Goal: Task Accomplishment & Management: Use online tool/utility

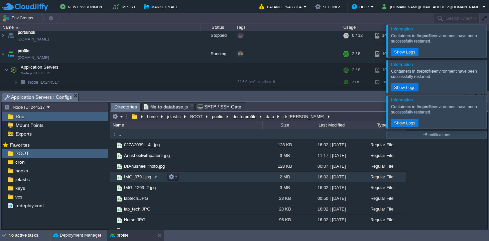
scroll to position [7, 0]
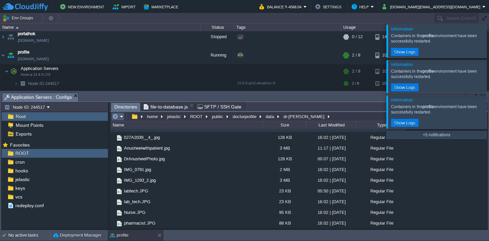
click at [125, 116] on table at bounding box center [118, 116] width 14 height 8
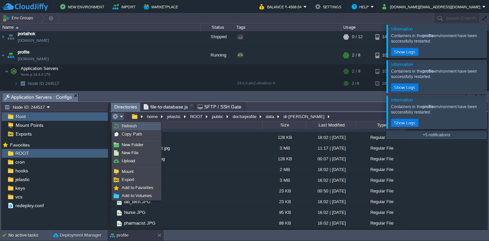
click at [127, 126] on span "Refresh" at bounding box center [129, 125] width 15 height 5
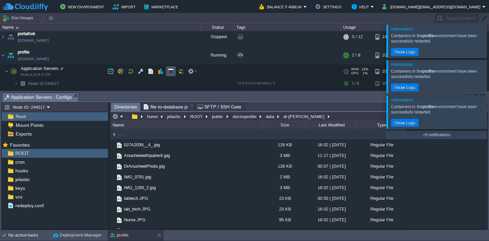
click at [172, 70] on button "button" at bounding box center [171, 71] width 6 height 6
click at [48, 98] on span "Application Servers : Configs" at bounding box center [38, 97] width 68 height 8
click at [335, 125] on div "Last Modified" at bounding box center [330, 125] width 49 height 8
click at [334, 125] on div "Last Modified" at bounding box center [330, 125] width 49 height 8
type input "#000000"
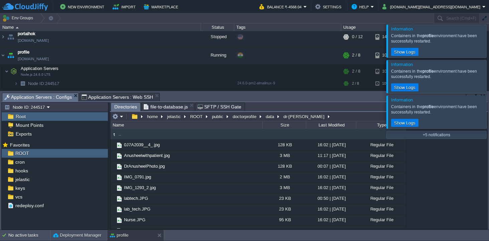
click at [131, 95] on span "Application Servers : Web SSH" at bounding box center [118, 97] width 72 height 8
click at [57, 96] on span "Application Servers : Configs" at bounding box center [38, 97] width 68 height 8
click at [175, 118] on button "jelastic" at bounding box center [174, 116] width 16 height 6
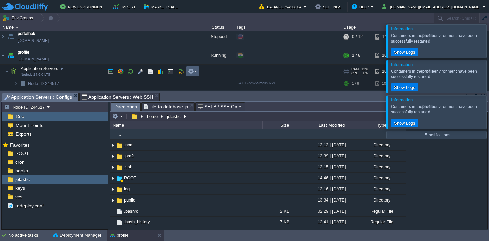
click at [195, 71] on em at bounding box center [192, 71] width 9 height 6
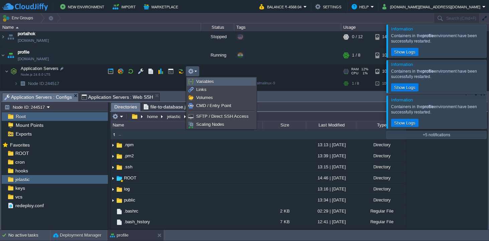
click at [210, 79] on span "Variables" at bounding box center [205, 81] width 18 height 5
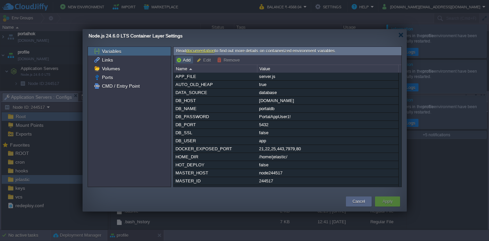
click at [182, 60] on button "Add" at bounding box center [184, 60] width 16 height 6
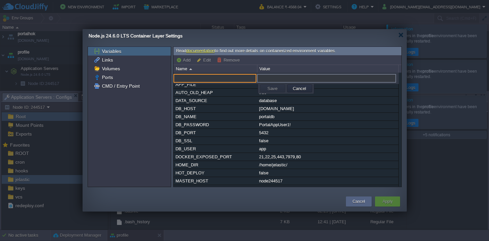
paste input "PRODUCTION_BASE_DIR"
type input "PRODUCTION_BASE_DIR"
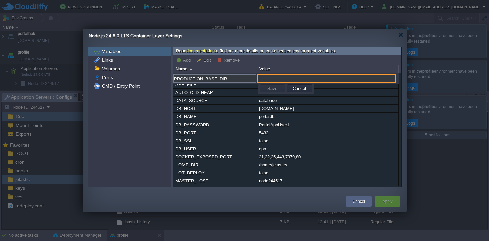
click at [291, 79] on input "text" at bounding box center [326, 78] width 139 height 9
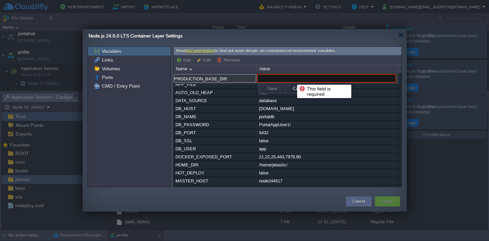
paste input "home/jelast ic/ROOT"
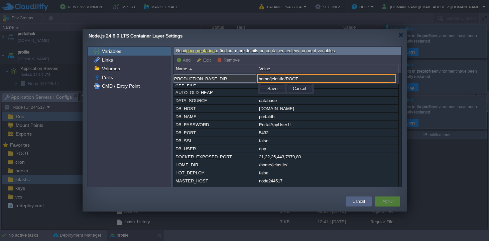
click at [311, 80] on input "home/jelastic/ROOT" at bounding box center [326, 78] width 139 height 9
type input "/home/jelastic/ROOT"
click at [267, 89] on button "Save" at bounding box center [272, 88] width 14 height 6
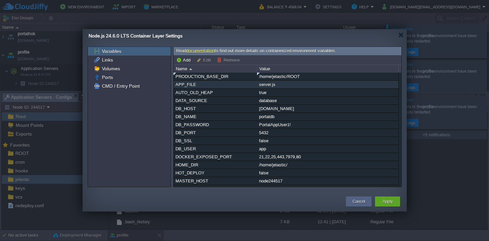
click at [278, 87] on div "server.js" at bounding box center [327, 85] width 141 height 8
click at [387, 198] on button "Apply" at bounding box center [387, 201] width 10 height 7
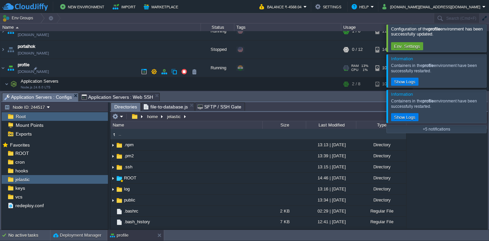
scroll to position [234, 0]
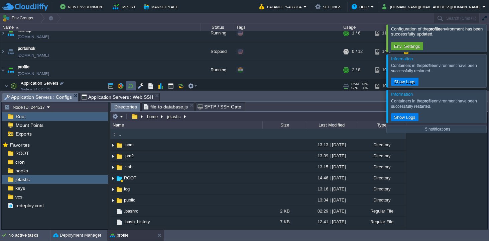
click at [133, 86] on button "button" at bounding box center [131, 86] width 6 height 6
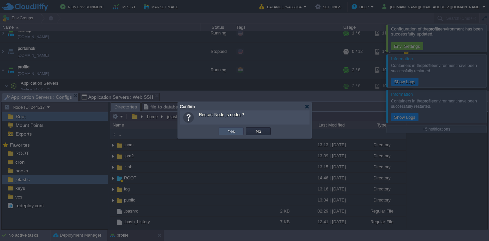
click at [227, 131] on button "Yes" at bounding box center [231, 131] width 11 height 6
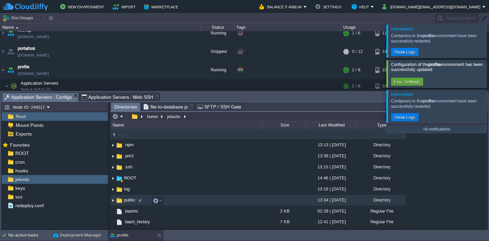
click at [121, 201] on img at bounding box center [119, 199] width 7 height 7
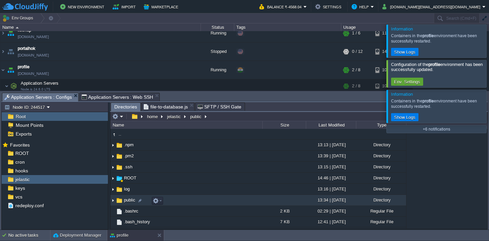
click at [121, 201] on img at bounding box center [119, 199] width 7 height 7
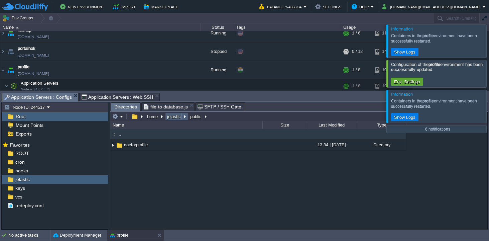
click at [177, 117] on button "jelastic" at bounding box center [174, 116] width 16 height 6
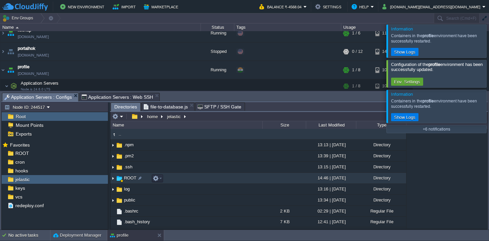
click at [128, 177] on span "ROOT" at bounding box center [130, 178] width 14 height 6
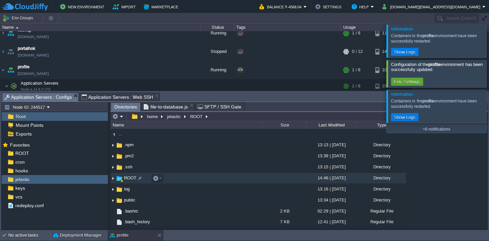
click at [128, 177] on span "ROOT" at bounding box center [130, 178] width 14 height 6
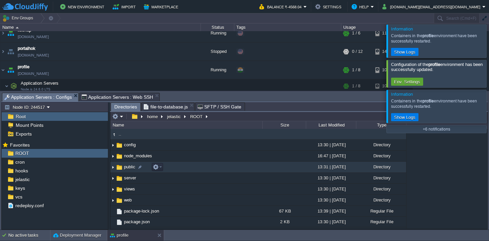
click at [131, 168] on span "public" at bounding box center [129, 167] width 13 height 6
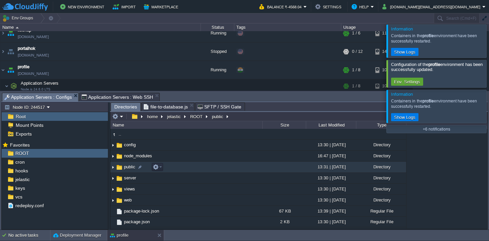
click at [131, 168] on span "public" at bounding box center [129, 167] width 13 height 6
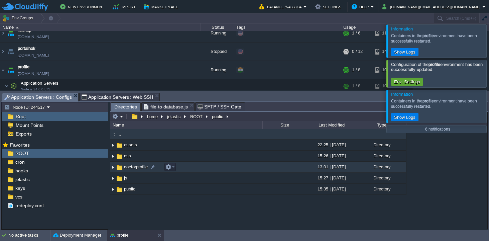
click at [131, 168] on span "doctorprofile" at bounding box center [136, 167] width 26 height 6
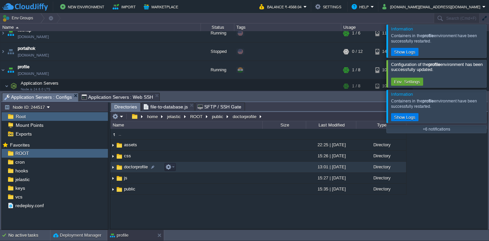
click at [131, 168] on span "doctorprofile" at bounding box center [136, 167] width 26 height 6
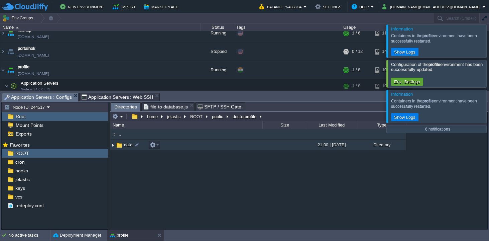
click at [128, 149] on td "data" at bounding box center [186, 144] width 152 height 11
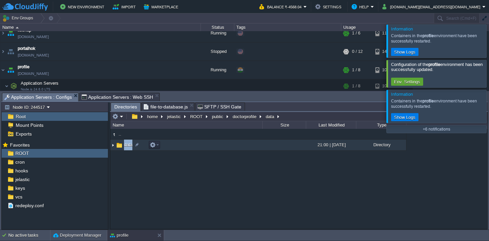
click at [128, 149] on td "data" at bounding box center [186, 144] width 152 height 11
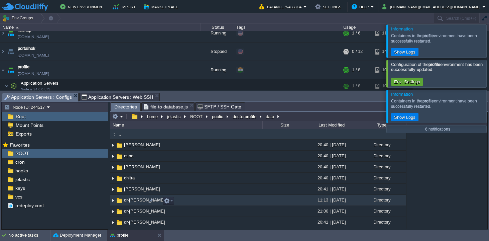
click at [135, 201] on span "dr-[PERSON_NAME]" at bounding box center [144, 200] width 43 height 6
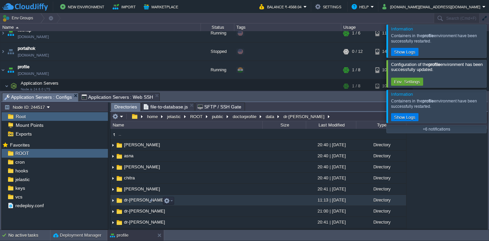
click at [135, 201] on span "dr-[PERSON_NAME]" at bounding box center [144, 200] width 43 height 6
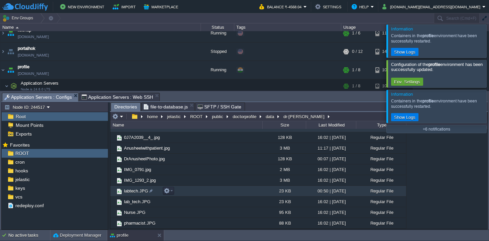
scroll to position [0, 0]
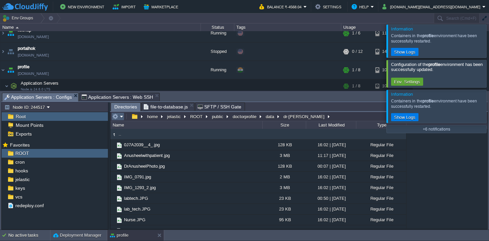
click at [122, 117] on em at bounding box center [117, 116] width 11 height 6
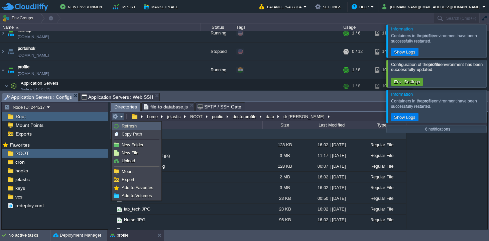
click at [124, 124] on span "Refresh" at bounding box center [129, 125] width 15 height 5
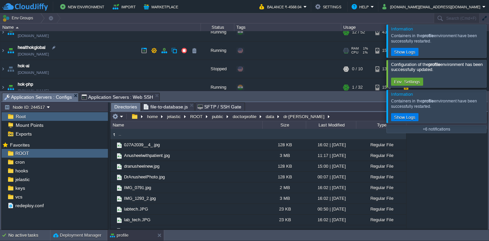
scroll to position [25, 0]
click at [4, 53] on img at bounding box center [2, 51] width 5 height 18
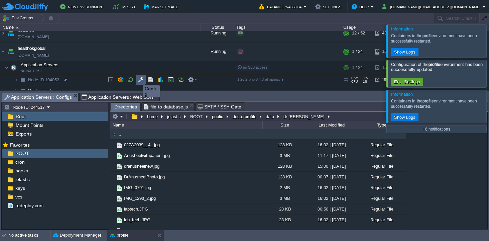
click at [140, 79] on button "button" at bounding box center [141, 80] width 6 height 6
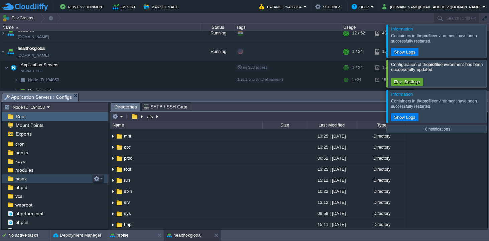
scroll to position [23, 0]
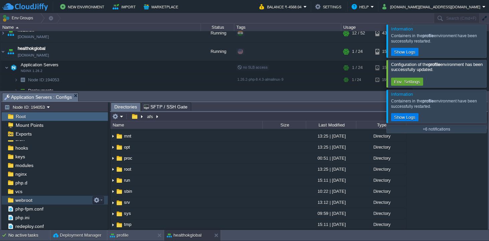
click at [28, 201] on span "webroot" at bounding box center [23, 200] width 19 height 6
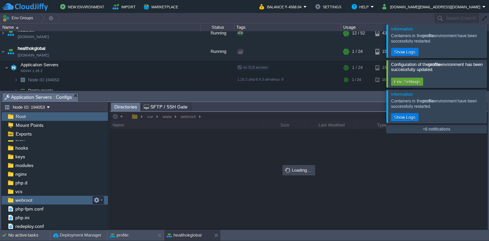
scroll to position [0, 0]
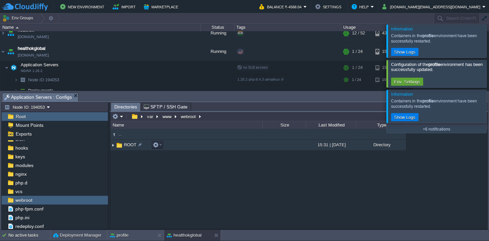
click at [114, 146] on img at bounding box center [112, 145] width 5 height 10
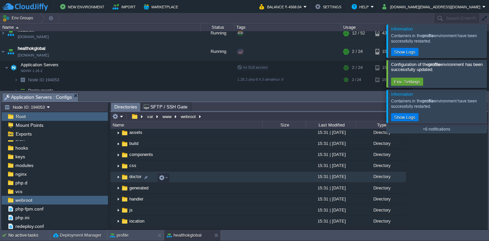
scroll to position [50, 0]
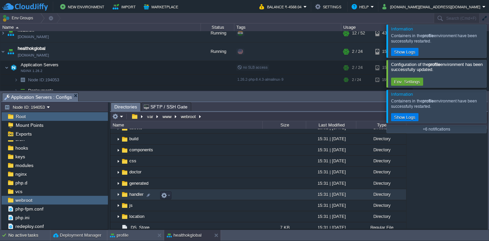
click at [119, 196] on img at bounding box center [118, 194] width 5 height 10
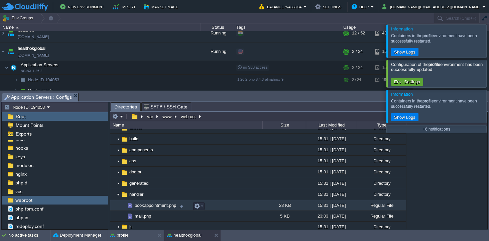
click at [144, 208] on span "bookappointment.php" at bounding box center [155, 205] width 43 height 6
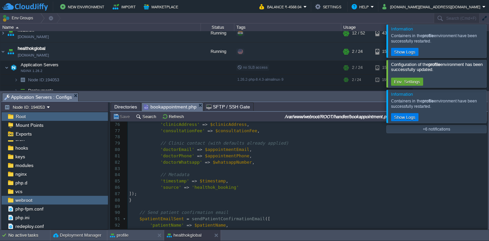
scroll to position [530, 0]
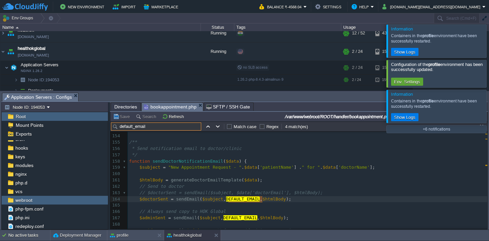
type input "default_email"
type textarea "//"
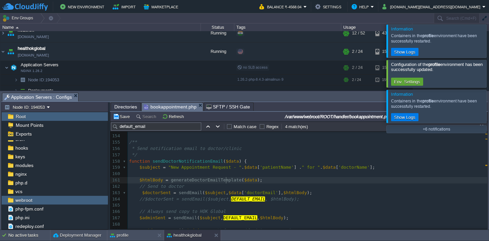
click at [227, 181] on div "xxxxxxxxxx <a href='[URL][DOMAIN_NAME]' style='color: #2563eb; text- de coratio…" at bounding box center [308, 161] width 360 height 258
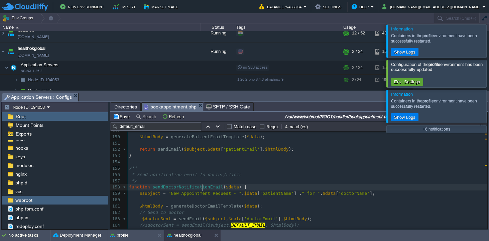
click at [203, 188] on div "xxxxxxxxxx <a href='[URL][DOMAIN_NAME]' style='color: #2563eb; text- de coratio…" at bounding box center [308, 152] width 360 height 327
type textarea "sendDoctorNotificationEmail"
type input "sendDoctorNotificationEmail"
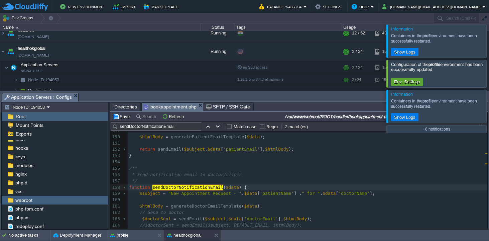
type textarea "sendDoctorNotificationEmail"
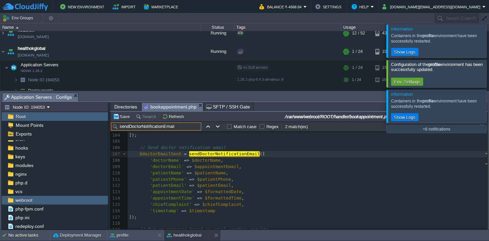
click at [297, 196] on pre "'appointmentTime' => $formattedTime ," at bounding box center [308, 198] width 360 height 6
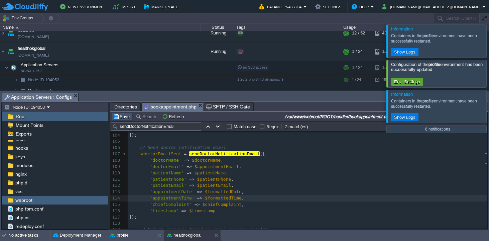
click at [120, 119] on button "Save" at bounding box center [122, 116] width 19 height 6
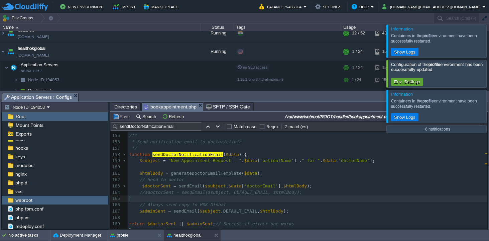
click at [219, 198] on pre "​" at bounding box center [308, 198] width 360 height 6
click at [122, 116] on button "Save" at bounding box center [122, 116] width 19 height 6
